Goal: Entertainment & Leisure: Browse casually

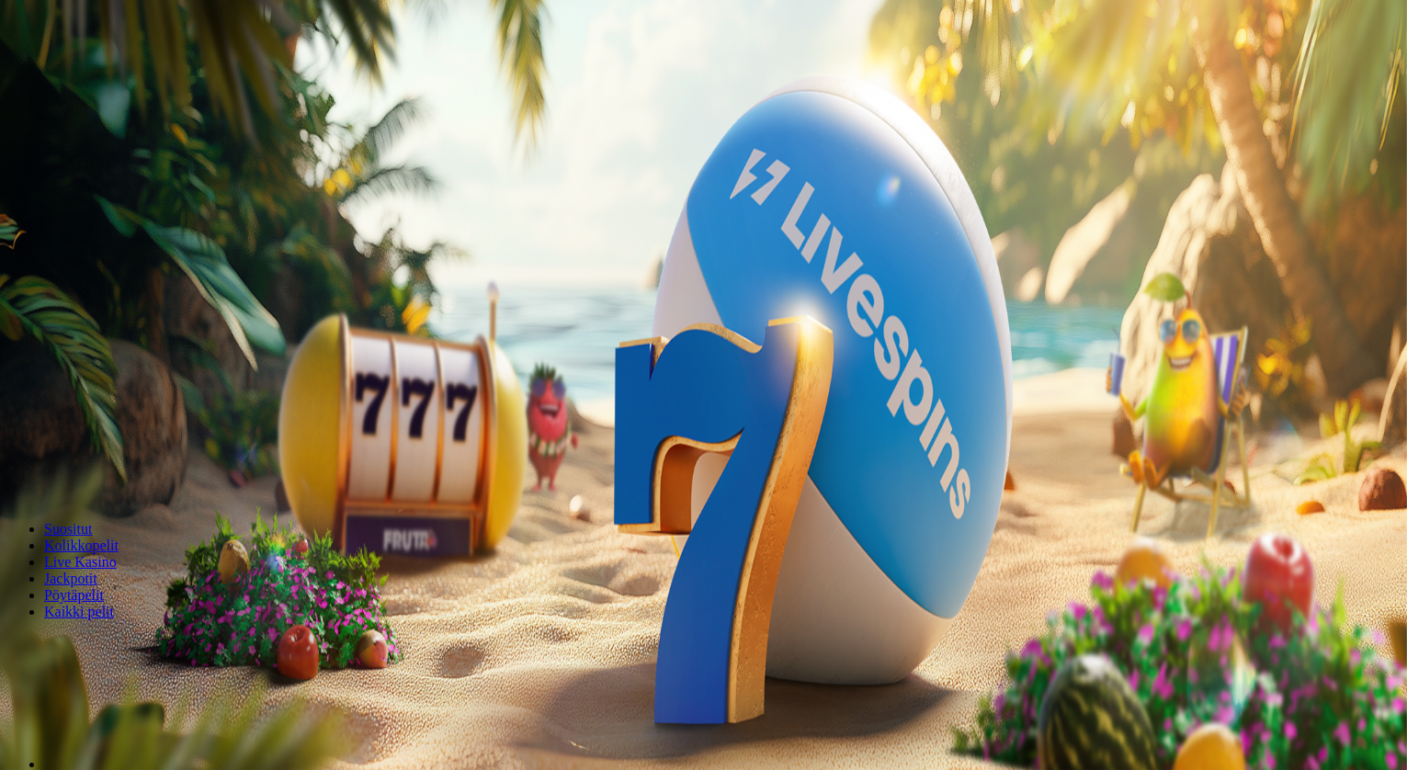
click at [105, 74] on span "Kirjaudu" at bounding box center [127, 67] width 45 height 14
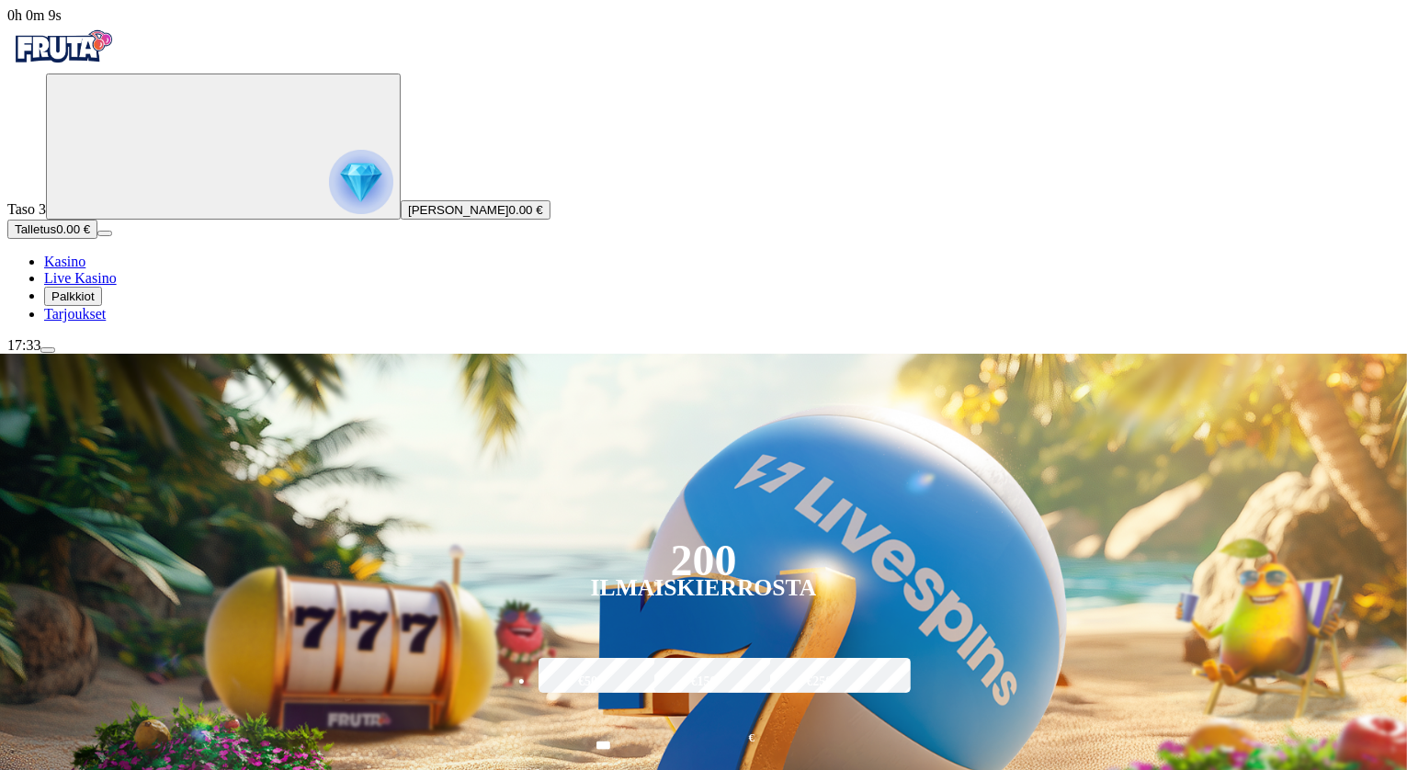
click at [95, 303] on span "Palkkiot" at bounding box center [72, 297] width 43 height 14
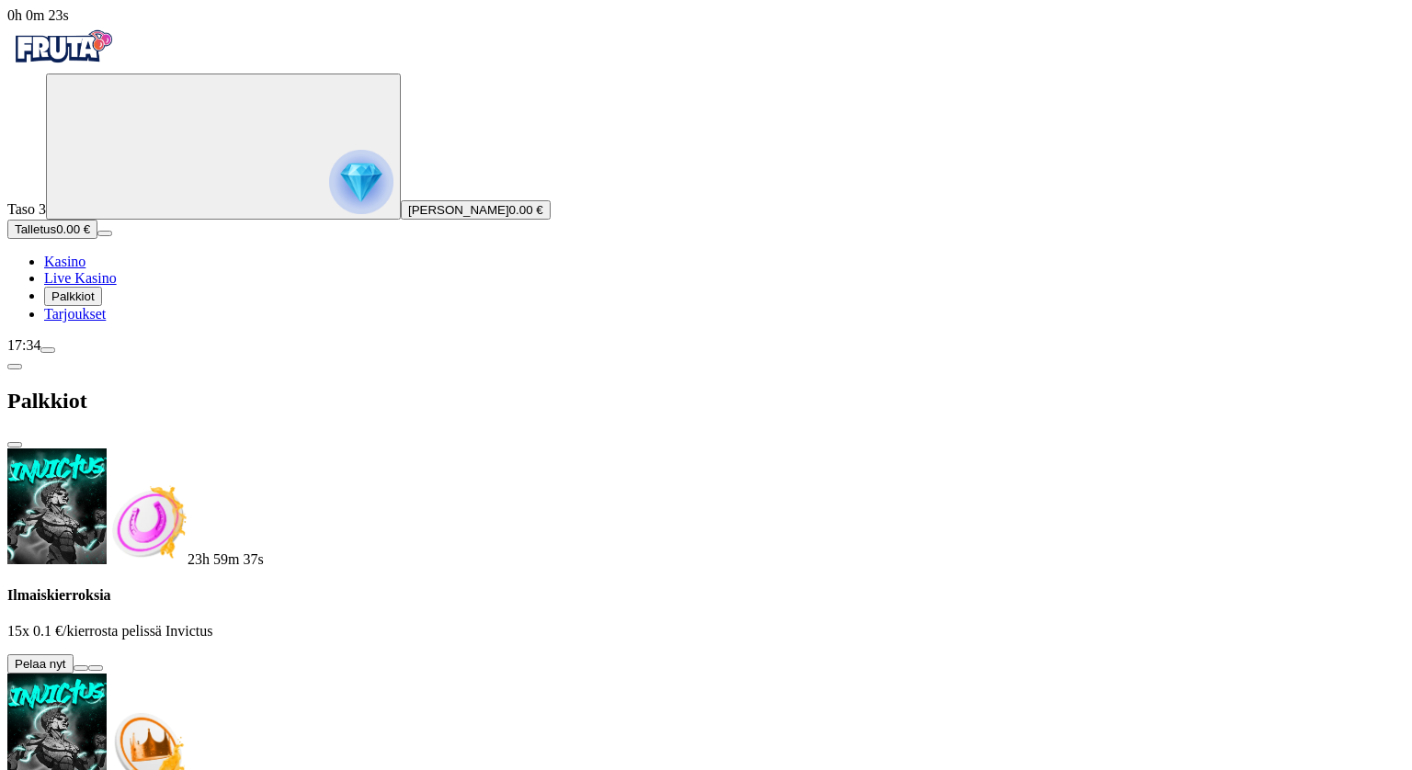
click at [88, 665] on button at bounding box center [81, 668] width 15 height 6
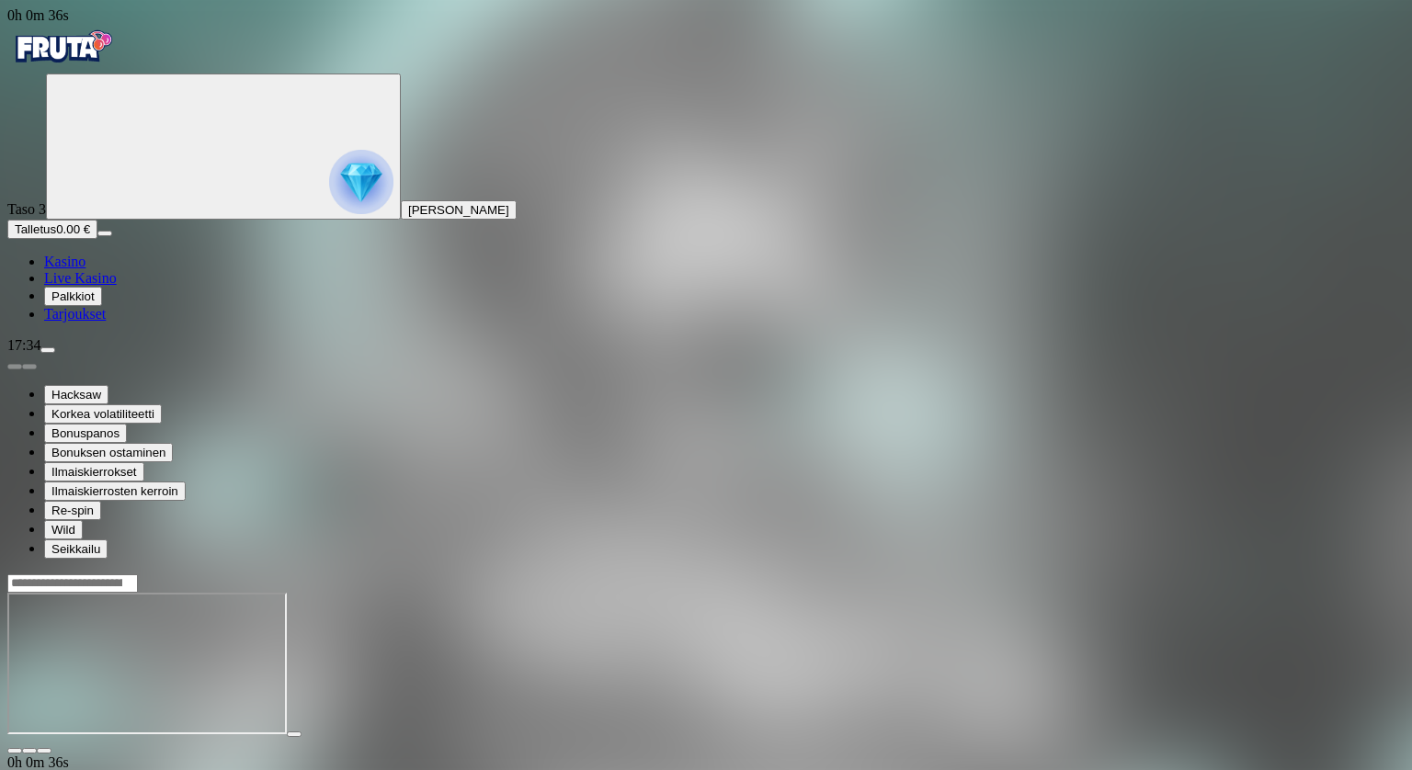
click at [48, 350] on span "menu icon" at bounding box center [48, 350] width 0 height 0
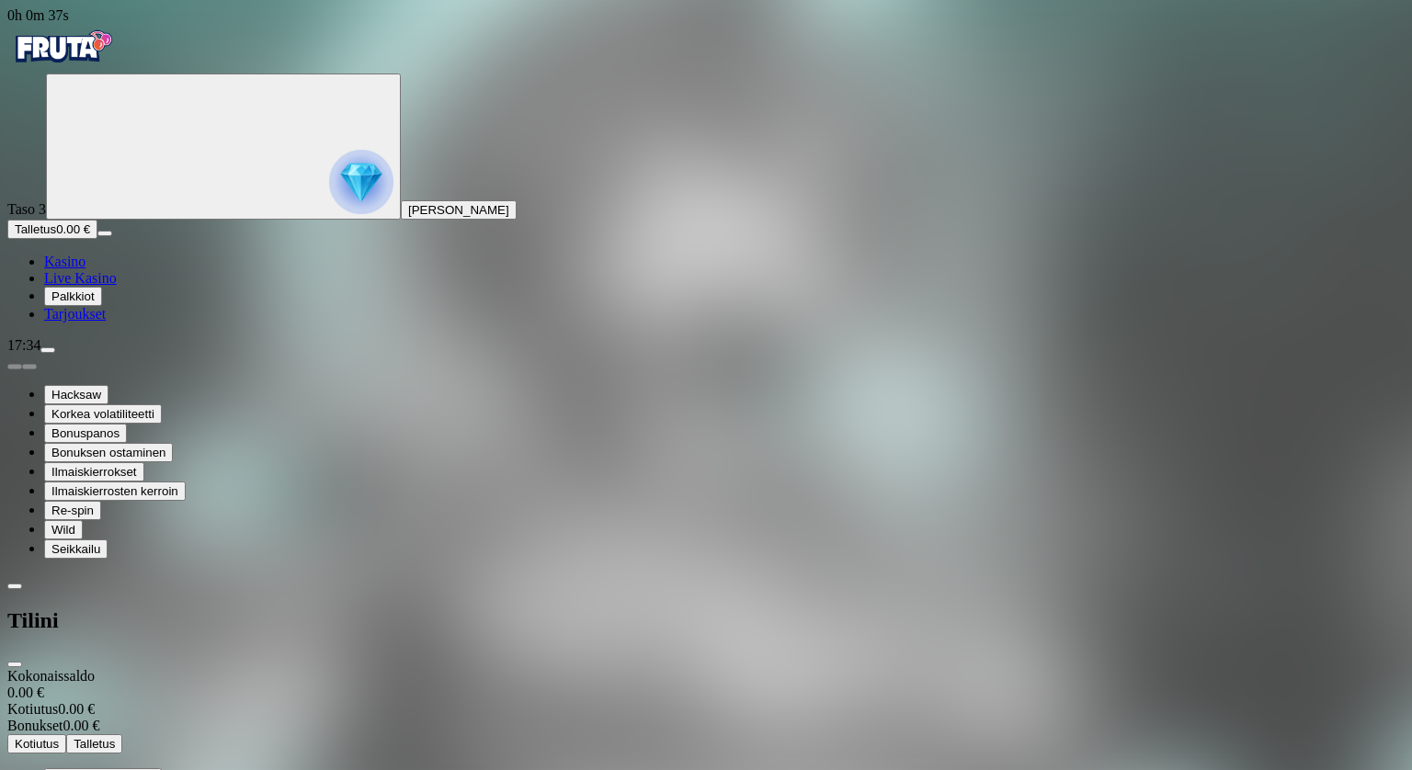
click at [48, 350] on span "menu icon" at bounding box center [48, 350] width 0 height 0
click at [15, 665] on span "close icon" at bounding box center [15, 665] width 0 height 0
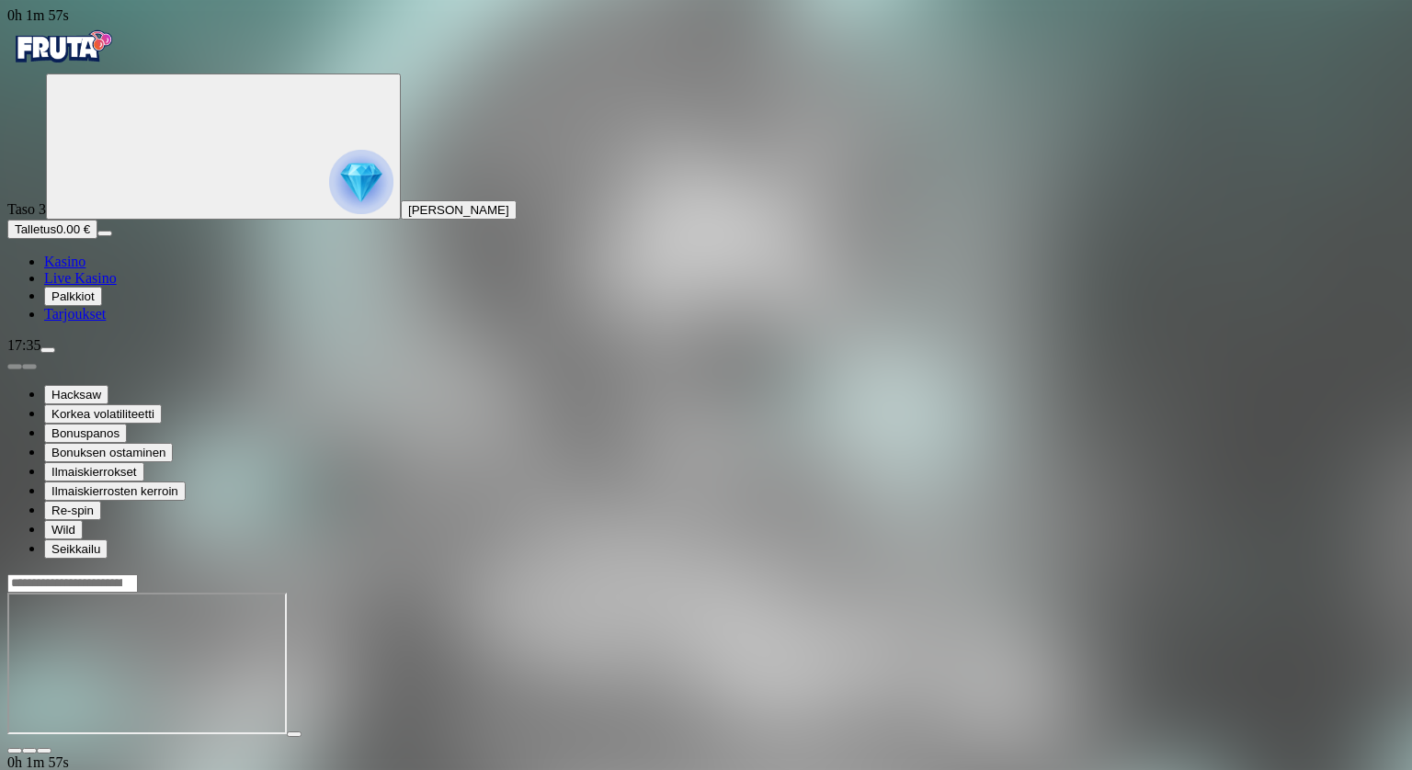
click at [73, 269] on span "Kasino" at bounding box center [64, 262] width 41 height 16
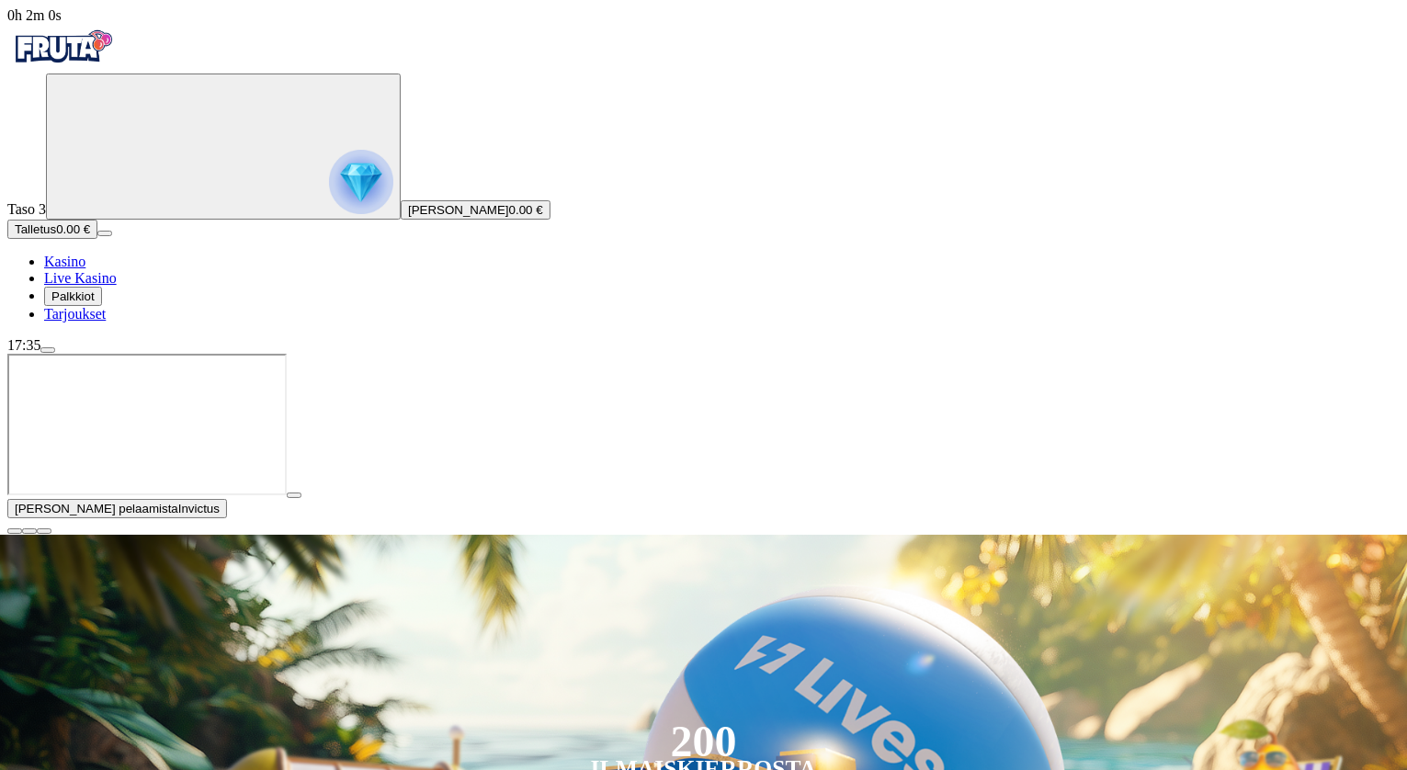
click at [15, 531] on span "close icon" at bounding box center [15, 531] width 0 height 0
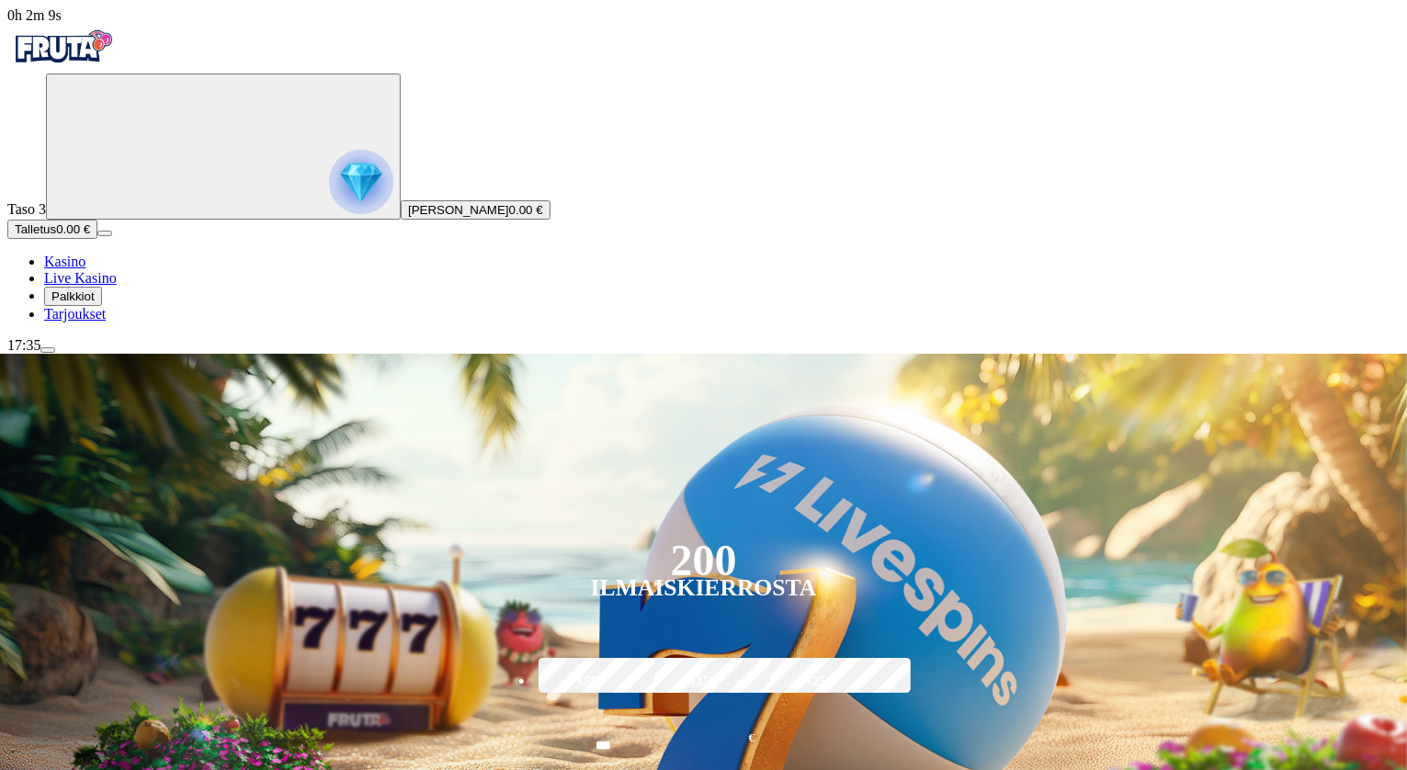
type input "**********"
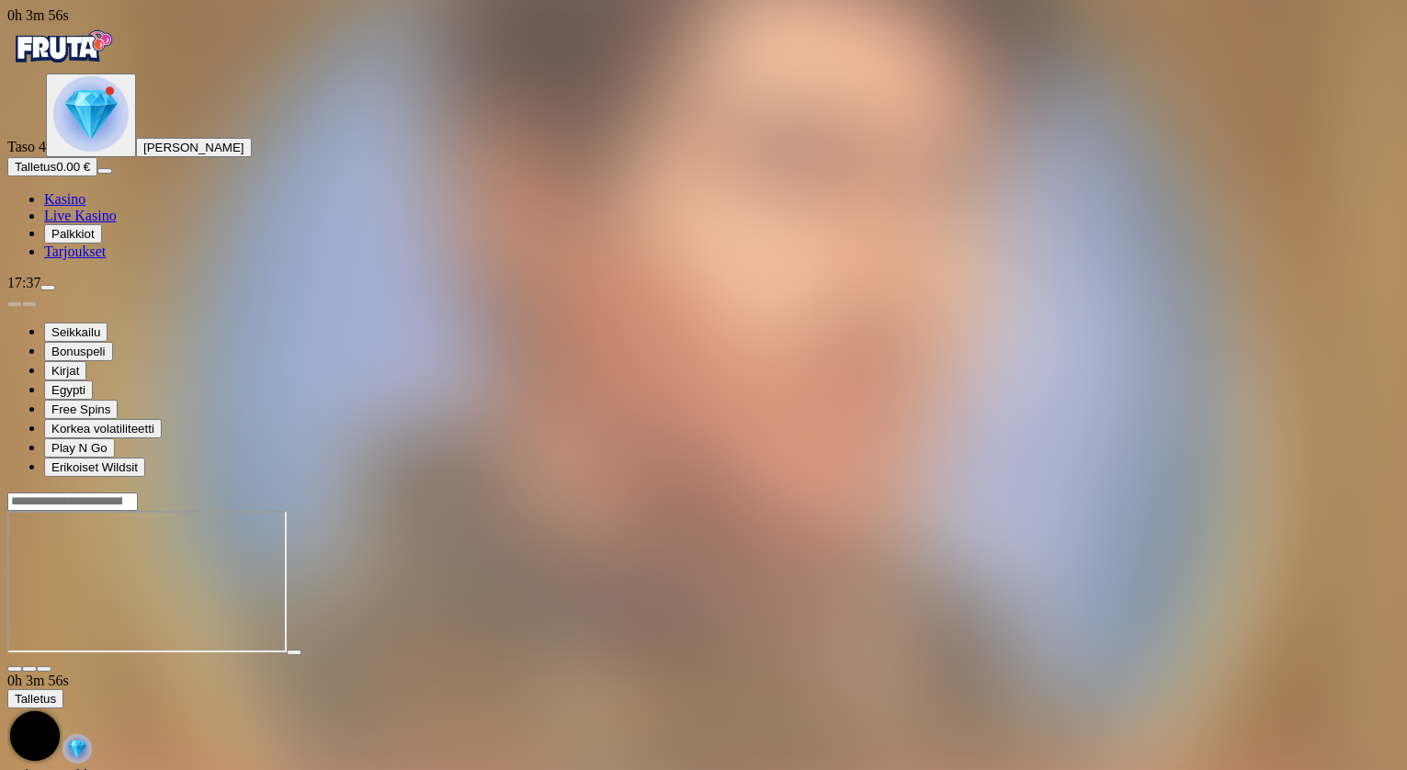
click at [99, 152] on img "Primary" at bounding box center [90, 113] width 75 height 75
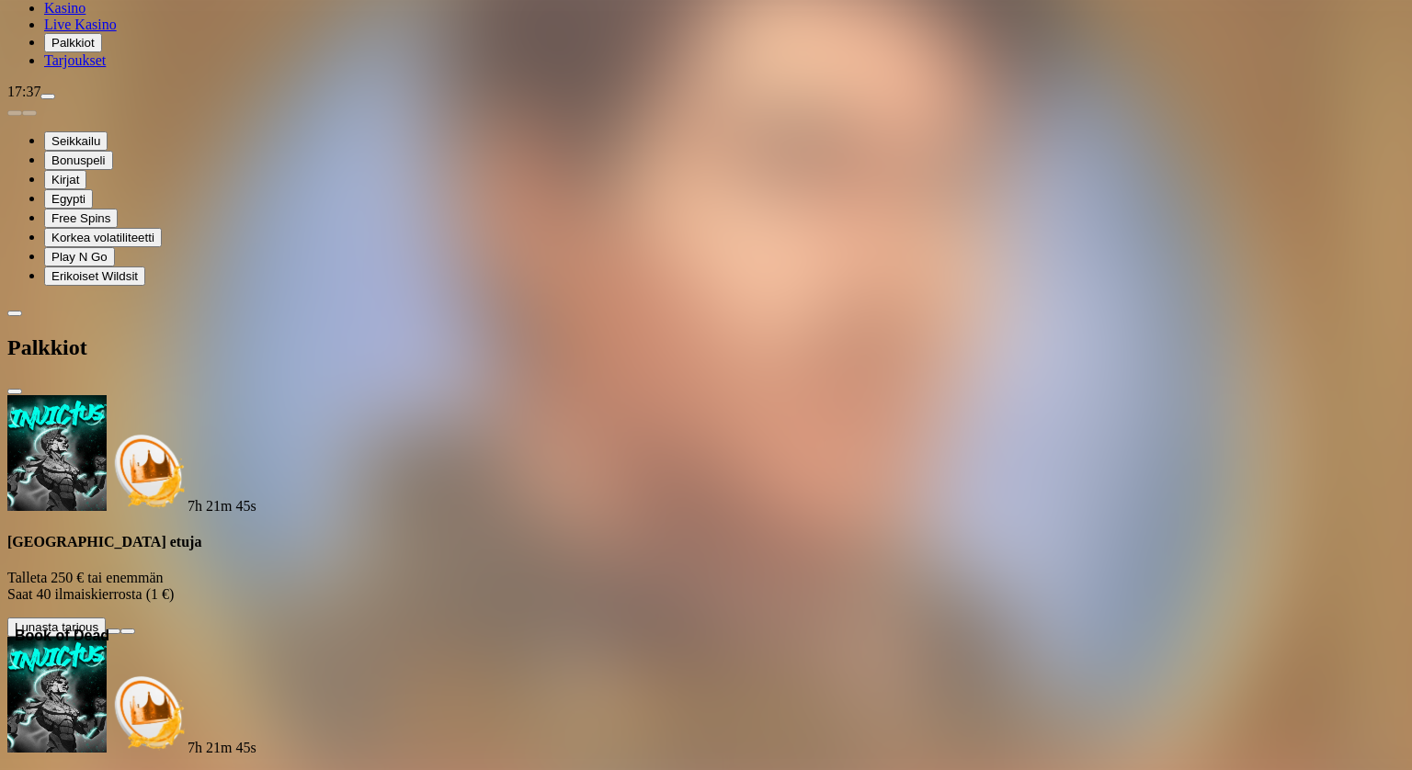
scroll to position [331, 0]
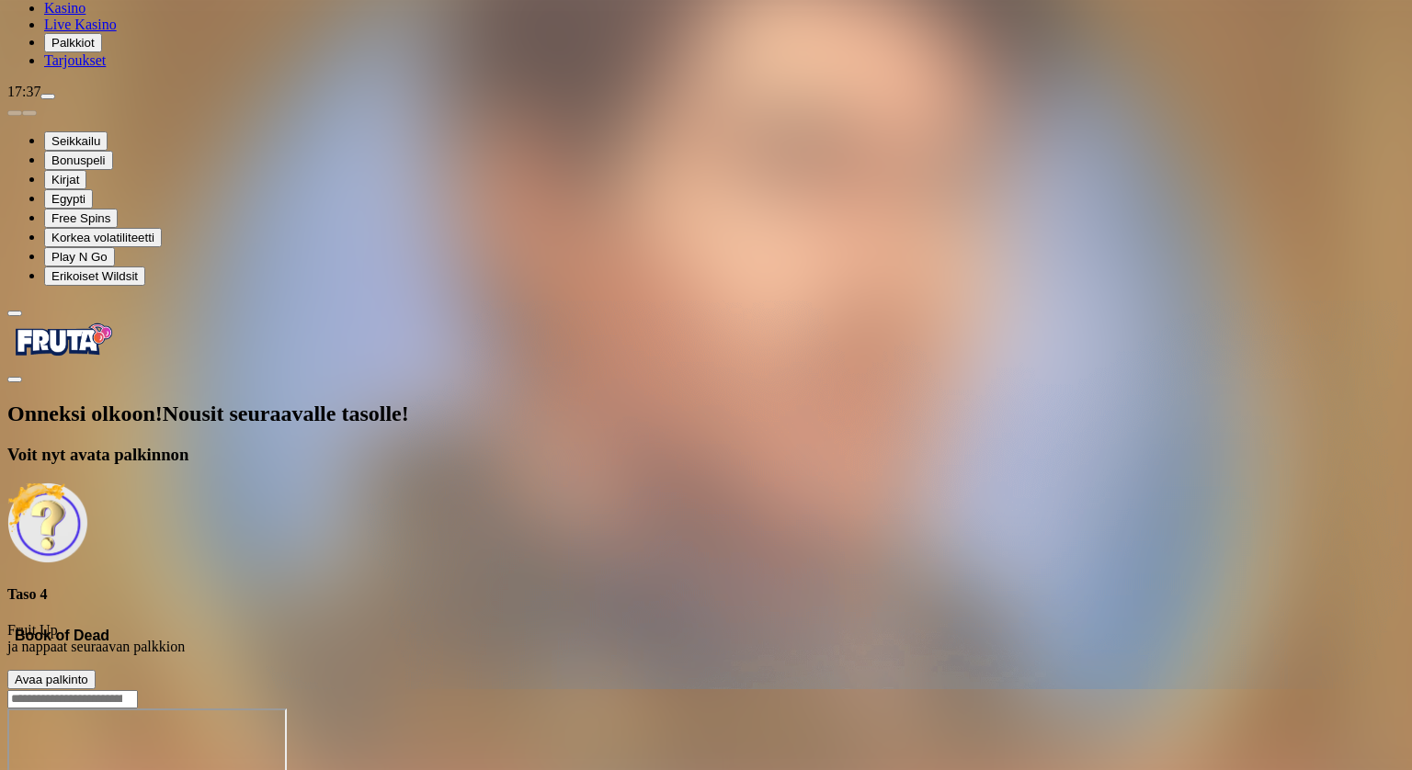
click at [88, 673] on span "Avaa palkinto" at bounding box center [52, 680] width 74 height 14
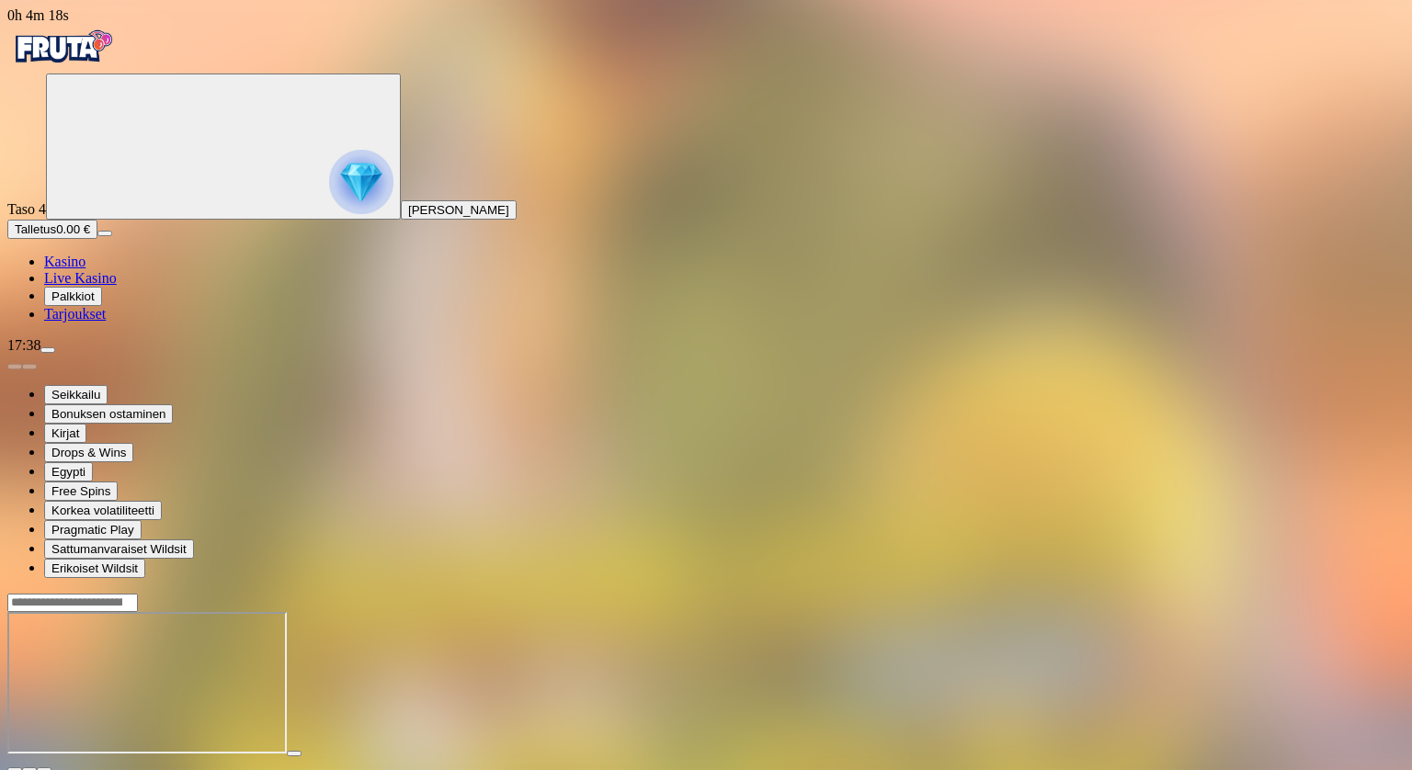
click at [44, 769] on span "fullscreen icon" at bounding box center [44, 770] width 0 height 0
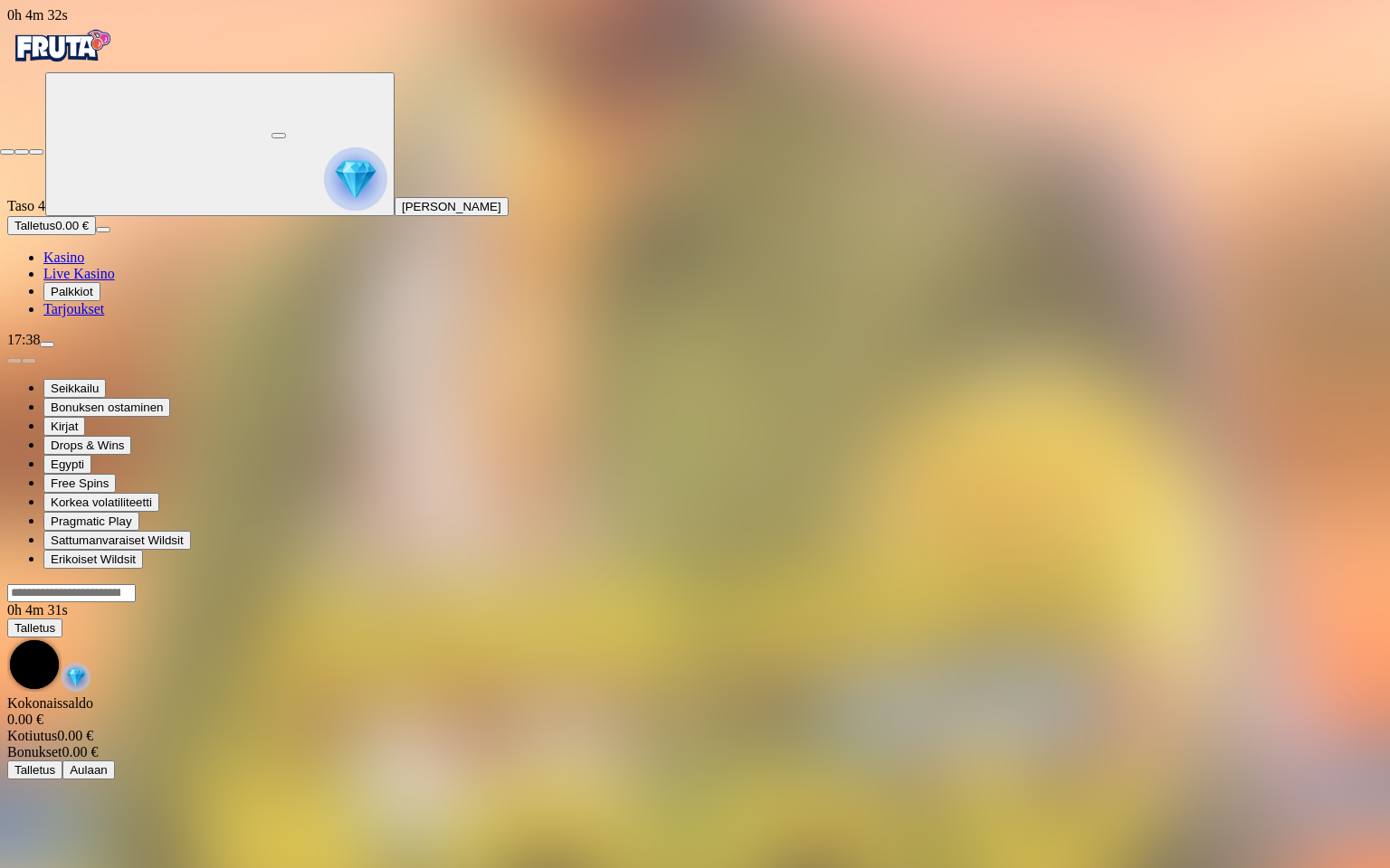
click at [7, 152] on span "close icon" at bounding box center [7, 152] width 0 height 0
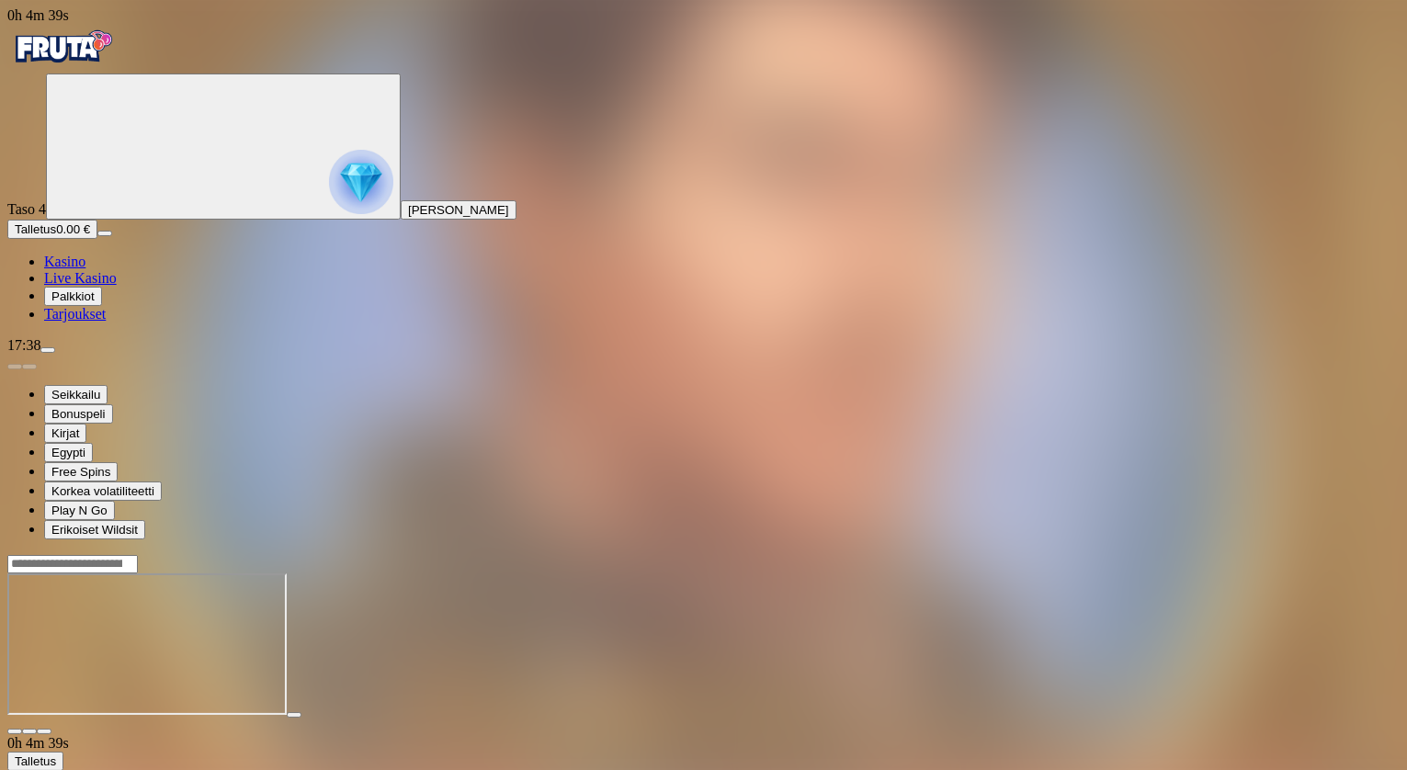
click at [44, 732] on span "fullscreen icon" at bounding box center [44, 732] width 0 height 0
click at [85, 269] on span "Kasino" at bounding box center [64, 262] width 41 height 16
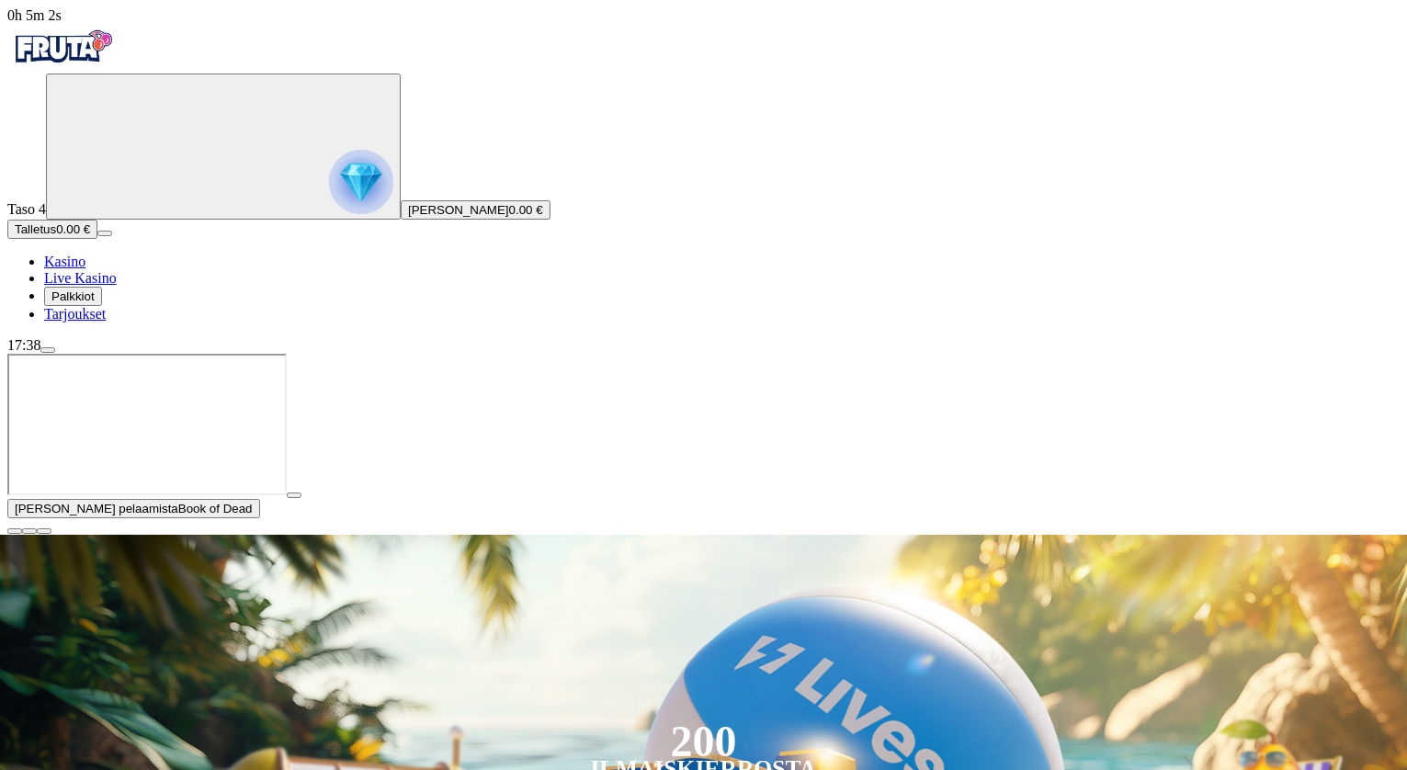
click at [15, 531] on span "close icon" at bounding box center [15, 531] width 0 height 0
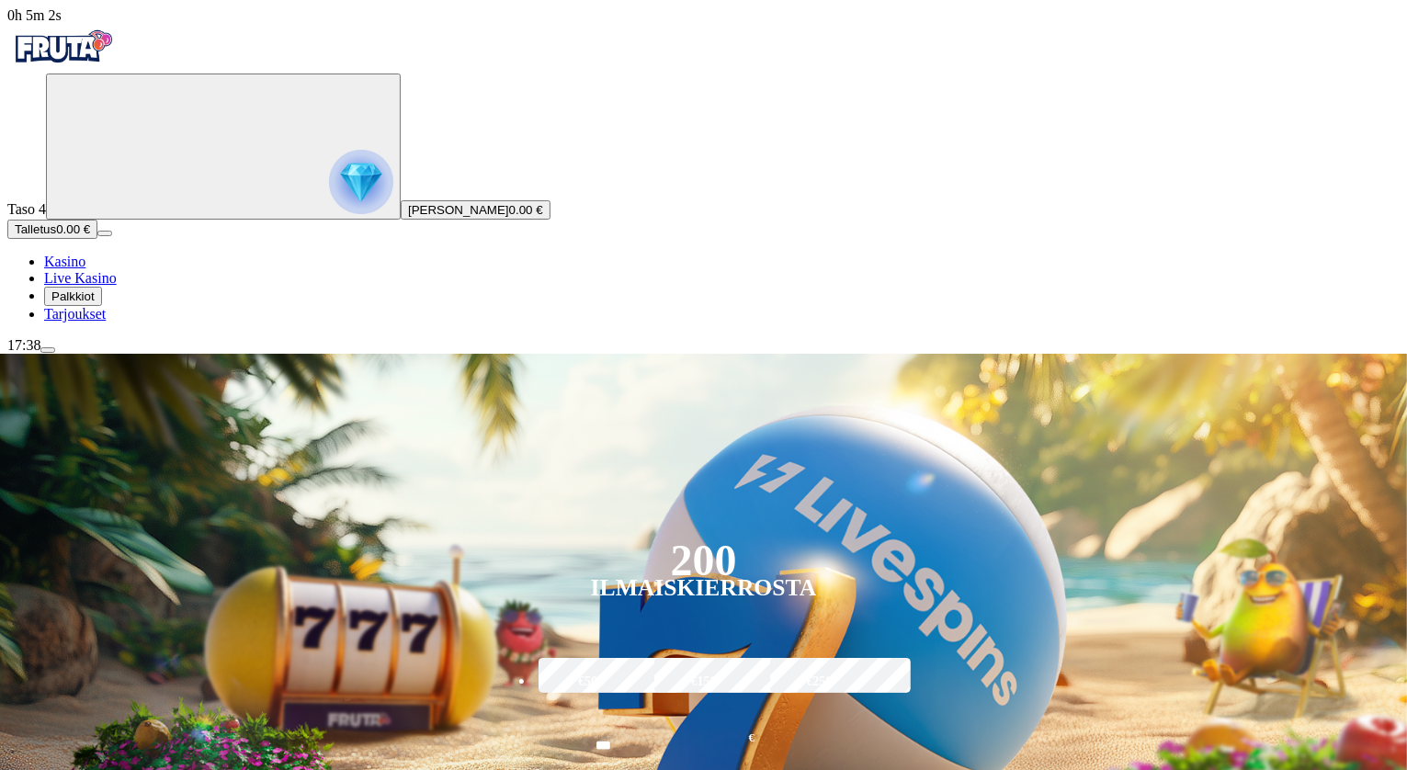
type input "********"
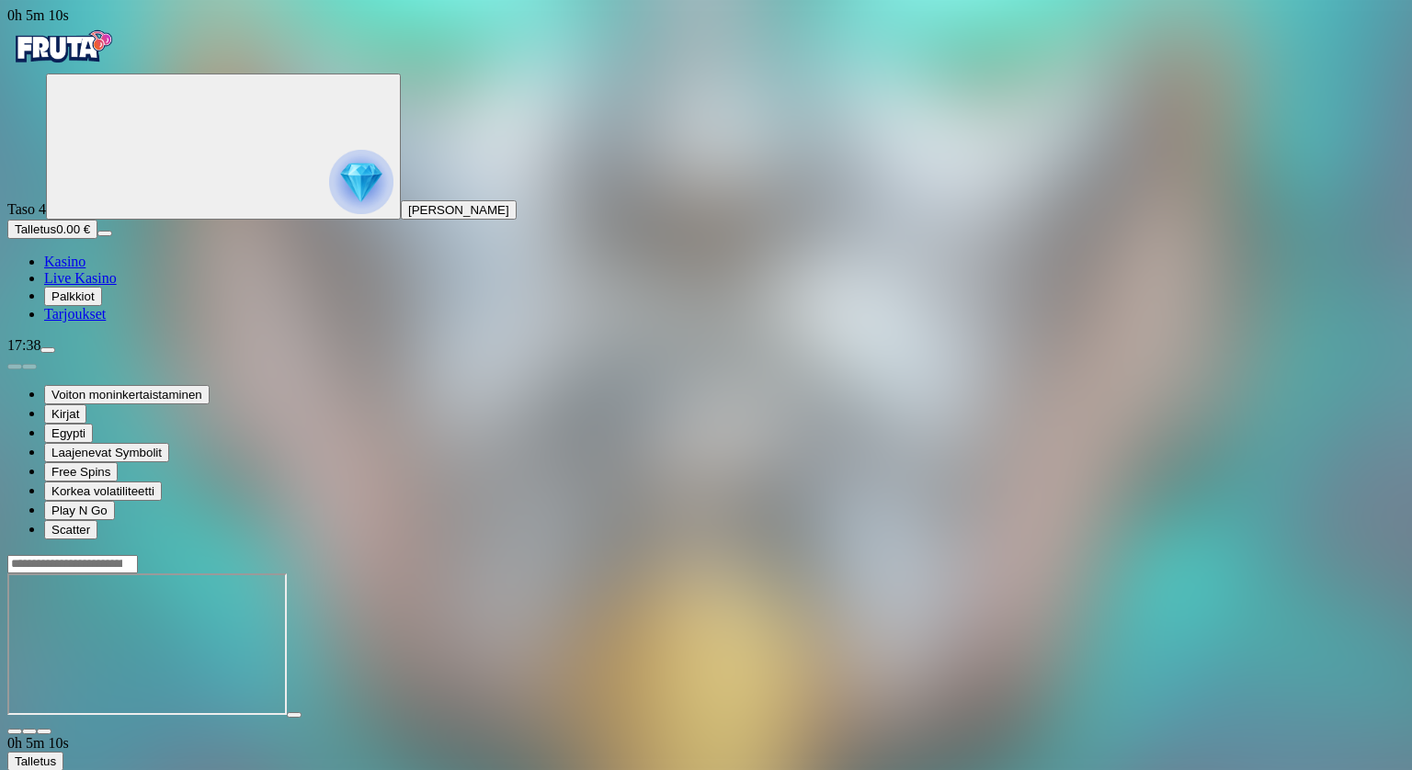
click at [44, 732] on span "fullscreen icon" at bounding box center [44, 732] width 0 height 0
click at [85, 269] on span "Kasino" at bounding box center [64, 262] width 41 height 16
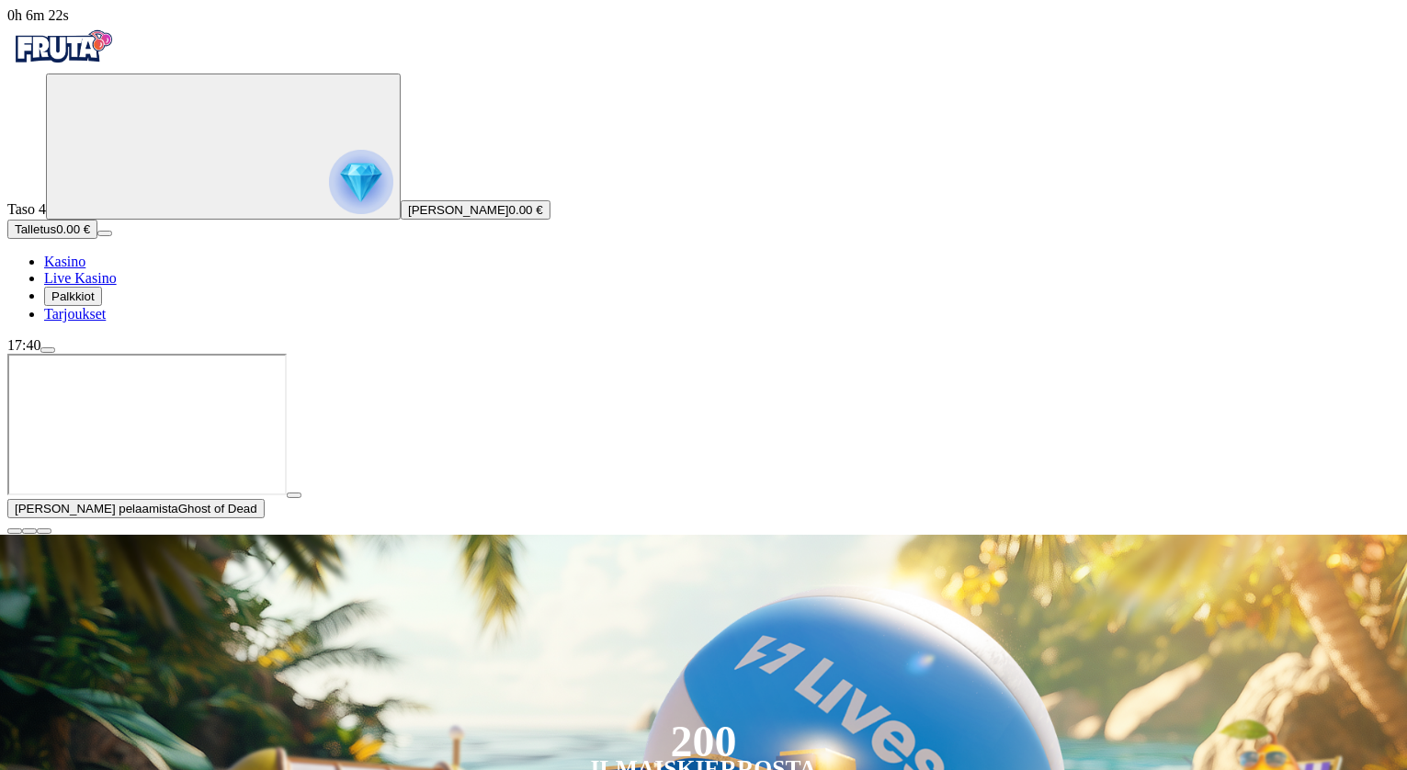
click at [15, 531] on span "close icon" at bounding box center [15, 531] width 0 height 0
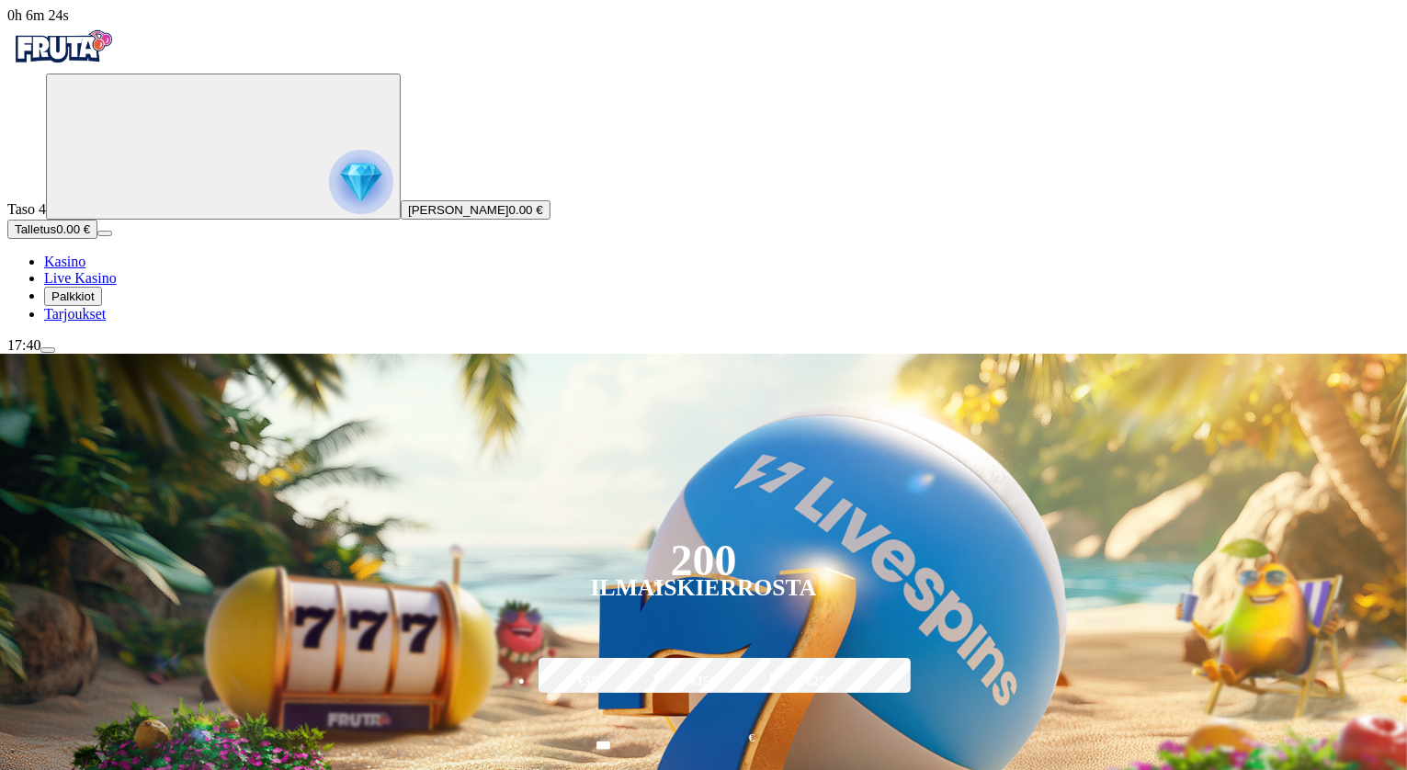
click at [88, 322] on span "Tarjoukset" at bounding box center [75, 314] width 62 height 16
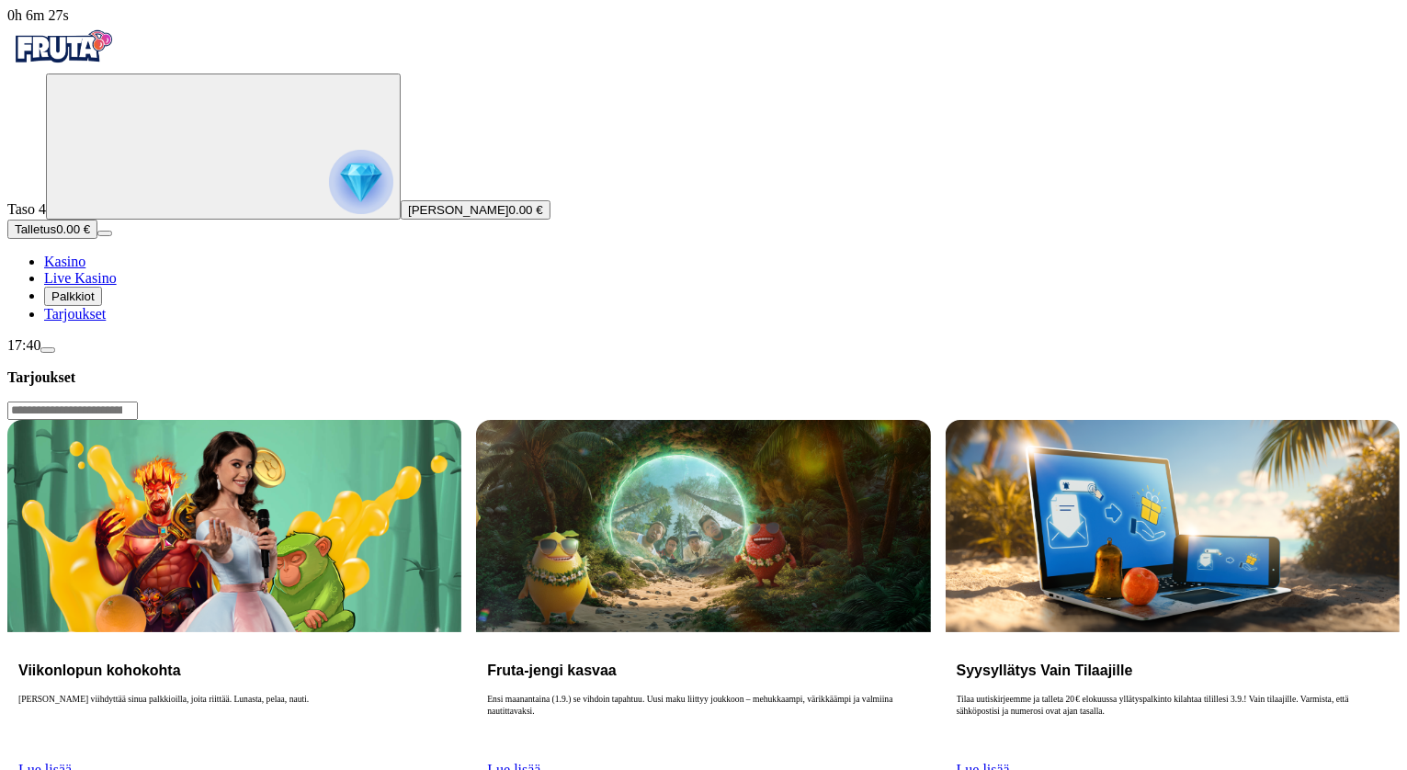
click at [95, 303] on span "Palkkiot" at bounding box center [72, 297] width 43 height 14
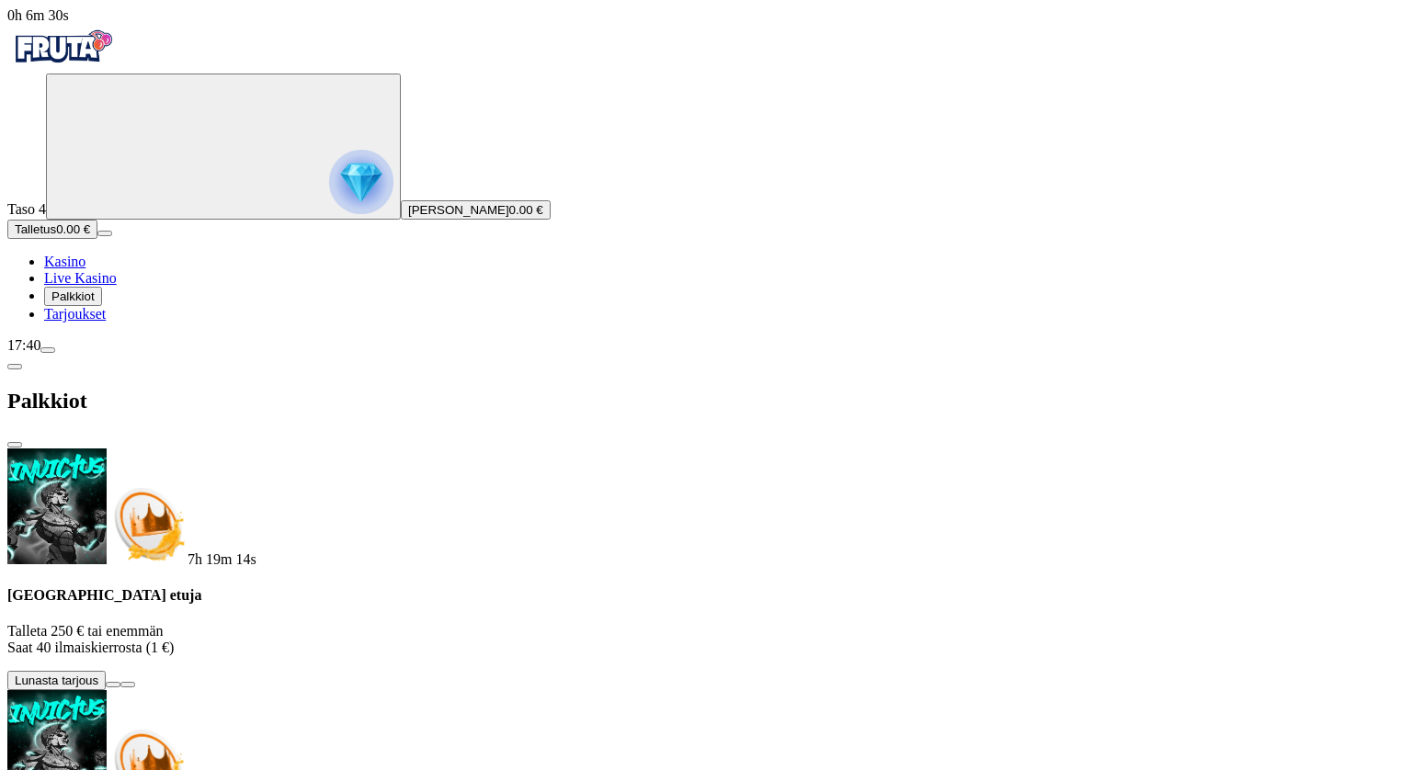
scroll to position [181, 0]
click at [48, 350] on span "menu icon" at bounding box center [48, 350] width 0 height 0
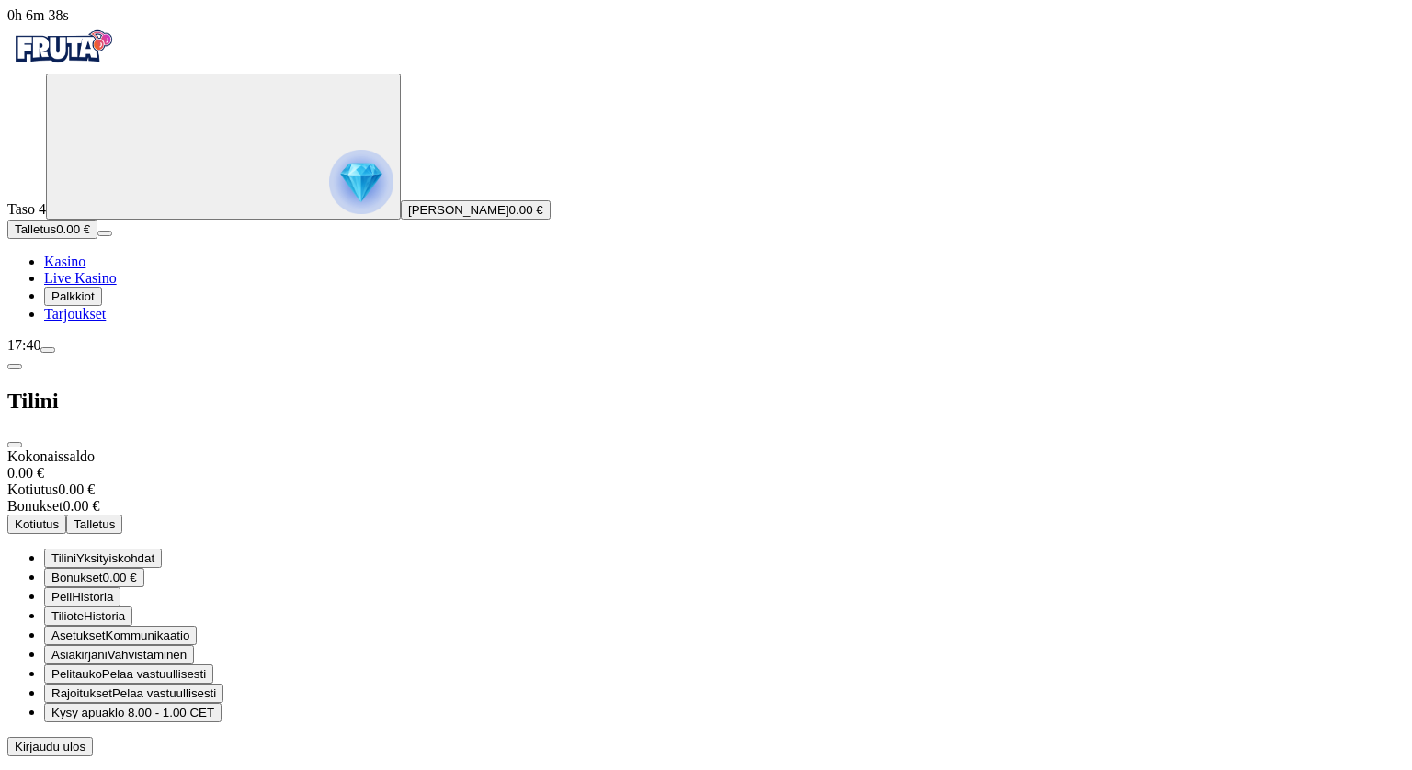
click at [76, 551] on span "Tilini" at bounding box center [63, 558] width 25 height 14
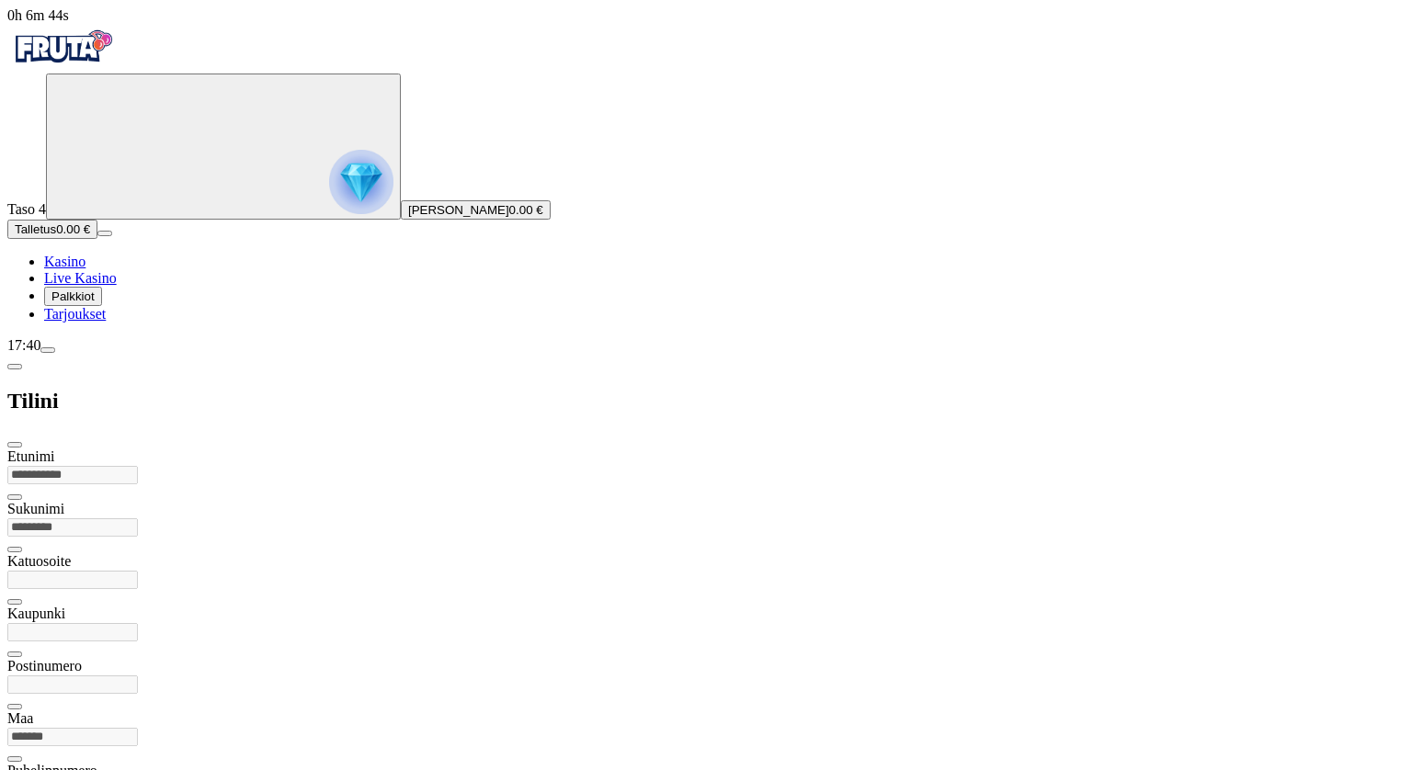
click at [15, 367] on span "chevron-left icon" at bounding box center [15, 367] width 0 height 0
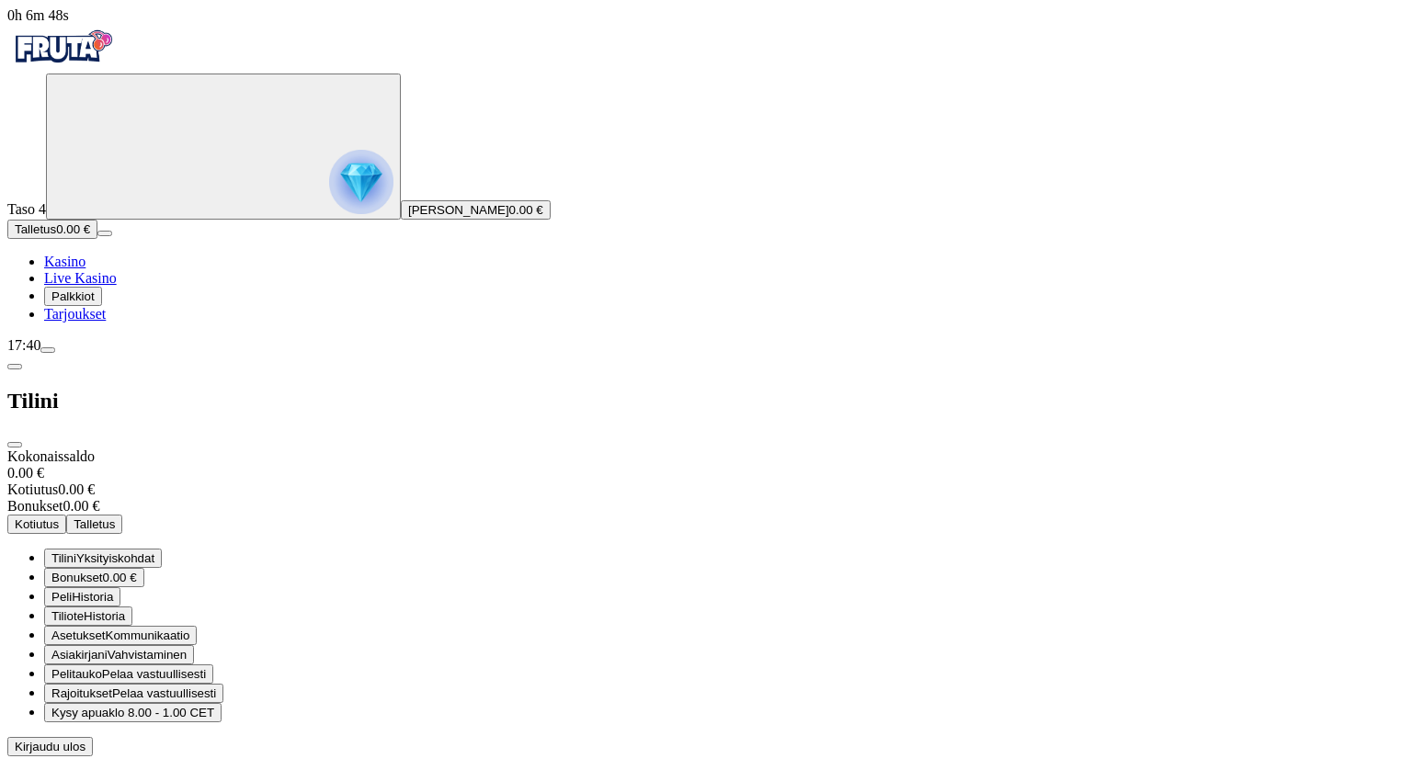
click at [108, 648] on span "Asiakirjani" at bounding box center [79, 655] width 56 height 14
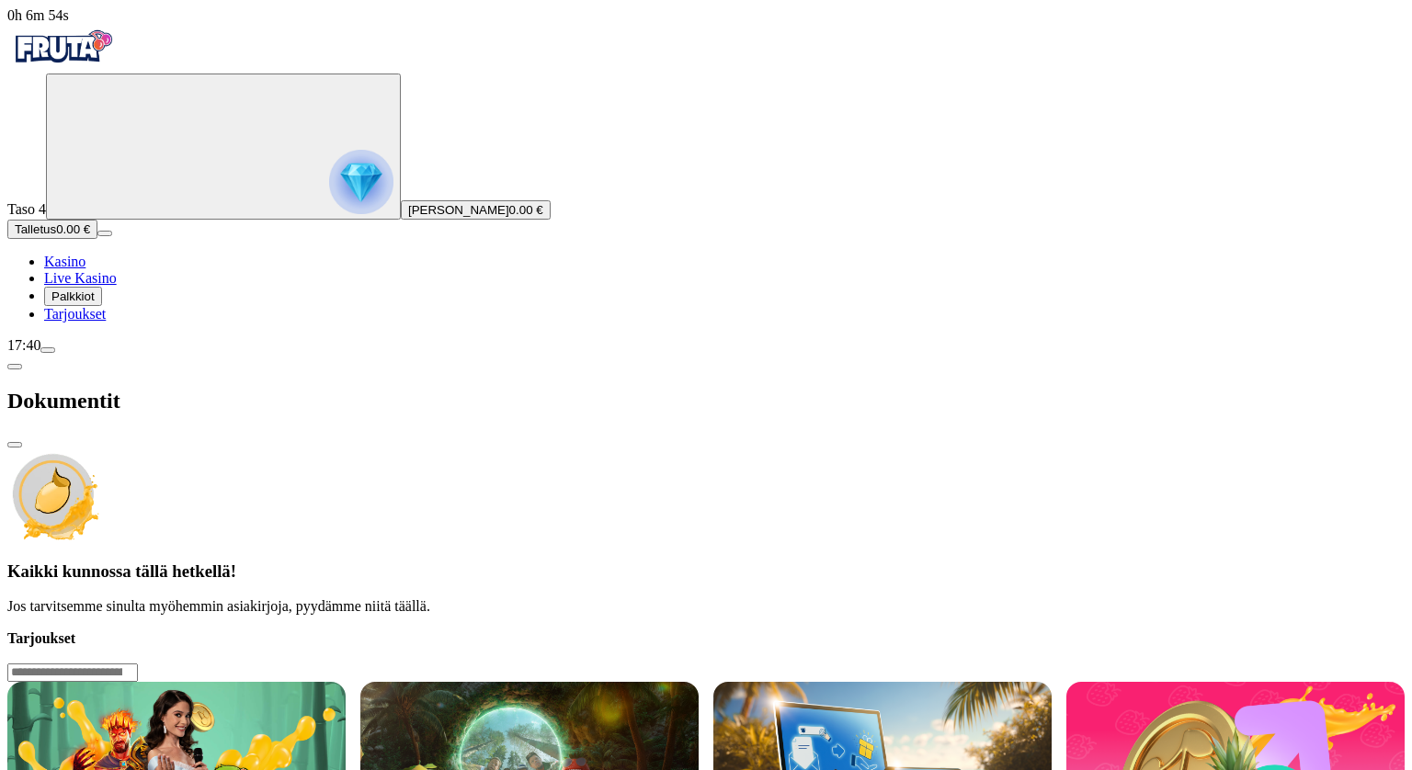
click at [15, 367] on span "chevron-left icon" at bounding box center [15, 367] width 0 height 0
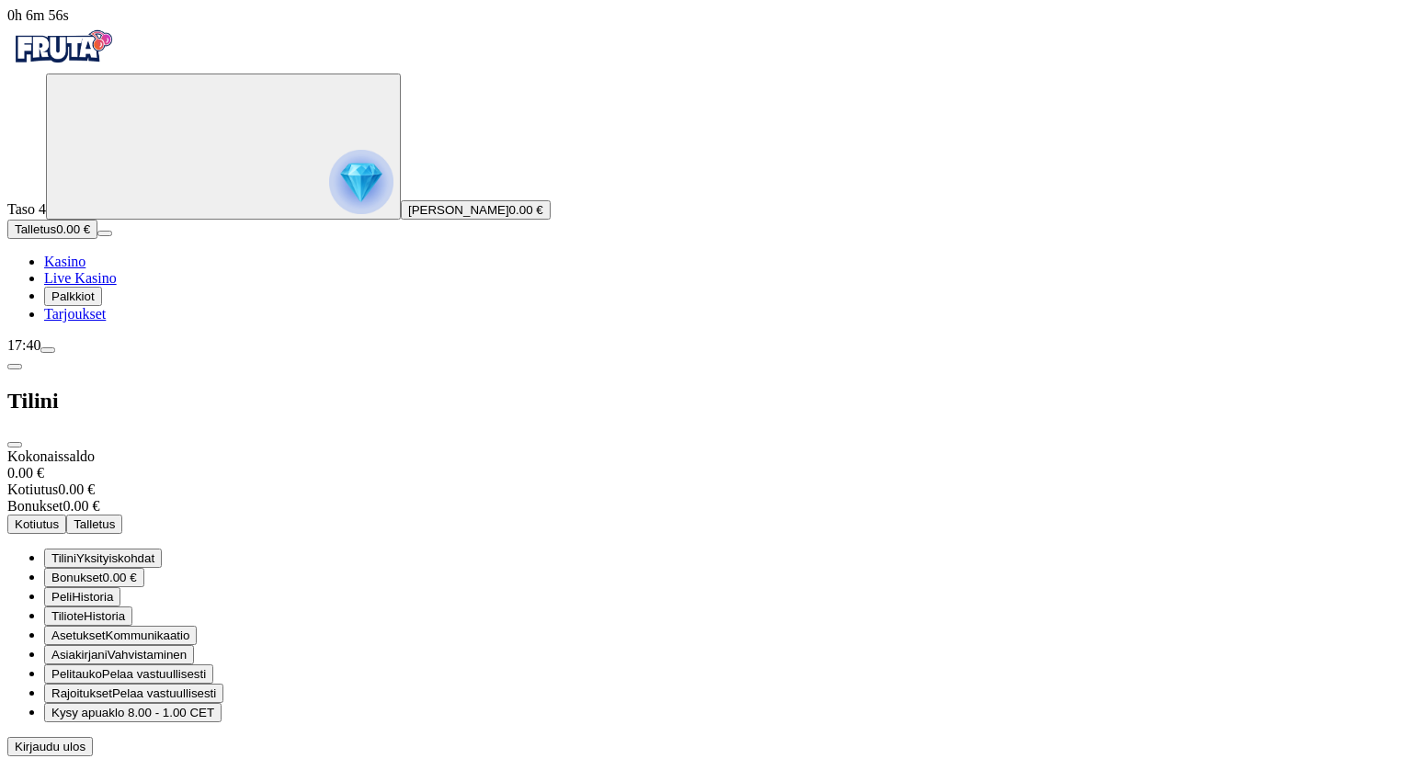
click at [85, 740] on span "Kirjaudu ulos" at bounding box center [50, 747] width 71 height 14
